Goal: Task Accomplishment & Management: Manage account settings

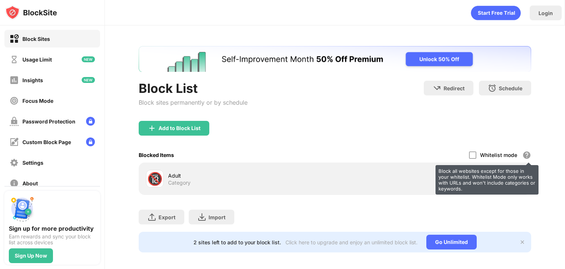
drag, startPoint x: 428, startPoint y: 166, endPoint x: 421, endPoint y: 165, distance: 7.7
click at [422, 165] on div "Add to Block List Blocked Items Whitelist mode Block all websites except for th…" at bounding box center [335, 158] width 393 height 74
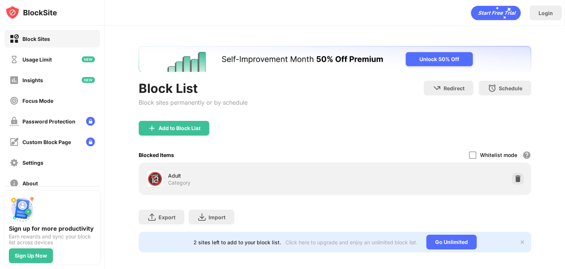
click at [505, 175] on div "🔞 Adult Category" at bounding box center [335, 179] width 384 height 24
click at [515, 179] on img at bounding box center [518, 178] width 7 height 7
